Goal: Check status: Check status

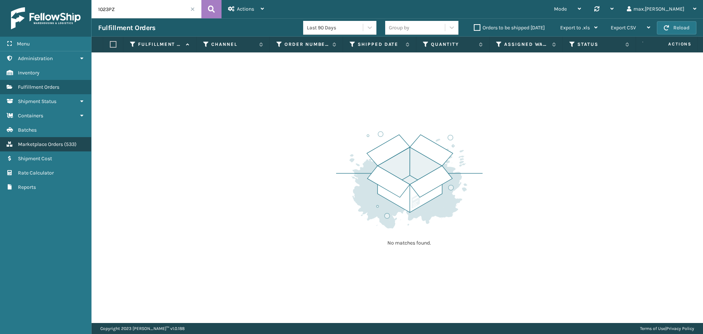
click at [41, 149] on link "Marketplace Orders ( 533 )" at bounding box center [45, 144] width 91 height 14
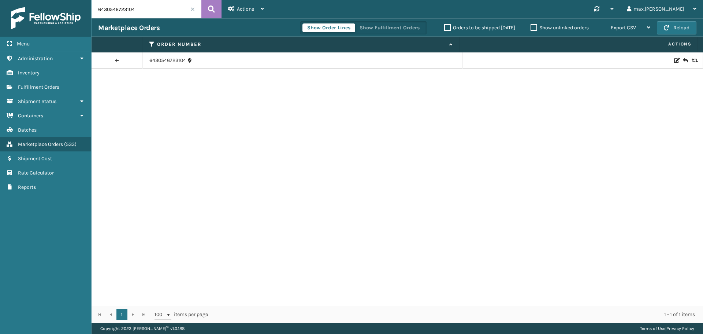
click at [114, 12] on input "6430546723104" at bounding box center [147, 9] width 110 height 18
paste input "321341169827"
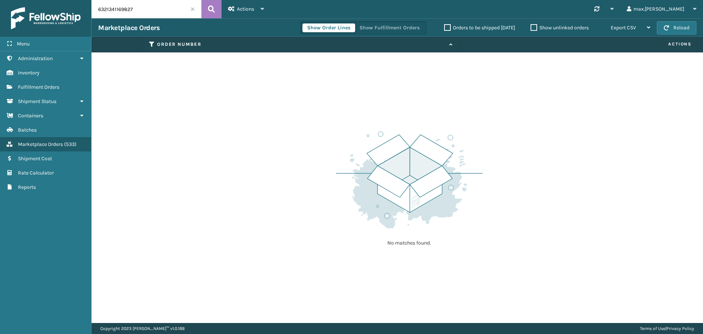
click at [116, 5] on input "6321341169827" at bounding box center [147, 9] width 110 height 18
click at [116, 6] on input "6321341169827" at bounding box center [147, 9] width 110 height 18
paste input "'6323615465635"
drag, startPoint x: 145, startPoint y: 5, endPoint x: -13, endPoint y: 18, distance: 158.1
click at [0, 18] on html "Menu Administration Inventory Fulfillment Orders Shipment Status Containers Bat…" at bounding box center [351, 167] width 703 height 334
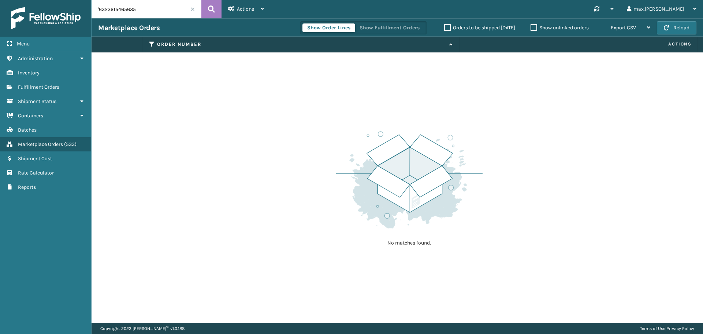
paste input "709116739"
drag, startPoint x: 143, startPoint y: 12, endPoint x: -37, endPoint y: -5, distance: 180.4
click at [0, 0] on html "Menu Administration Inventory Fulfillment Orders Shipment Status Containers Bat…" at bounding box center [351, 167] width 703 height 334
paste input "'577092096257855819"
click at [97, 9] on input "'577092096257855819" at bounding box center [147, 9] width 110 height 18
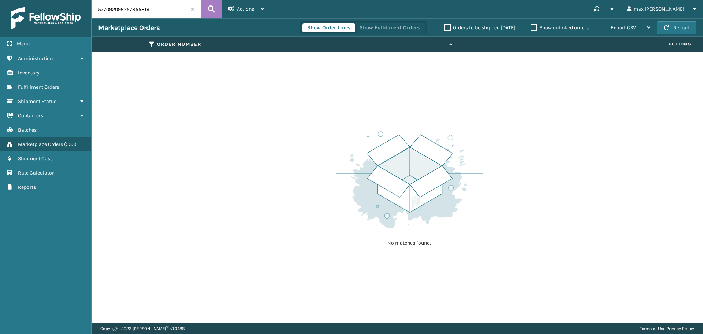
type input "577092096257855819"
